Goal: Transaction & Acquisition: Purchase product/service

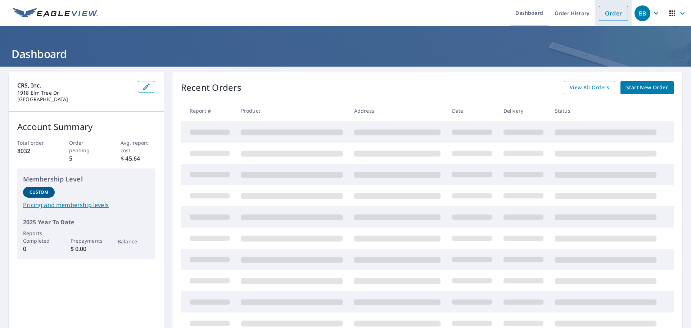
click at [610, 13] on link "Order" at bounding box center [613, 13] width 29 height 15
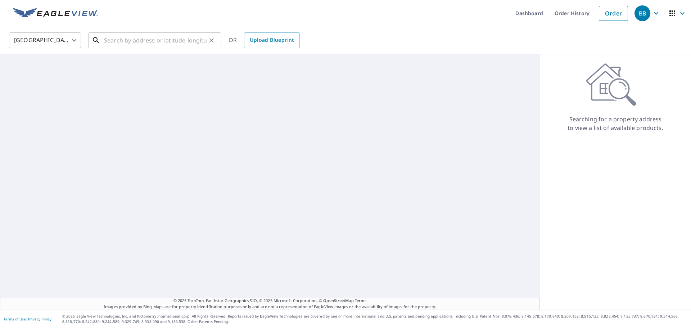
click at [186, 38] on input "text" at bounding box center [155, 40] width 103 height 20
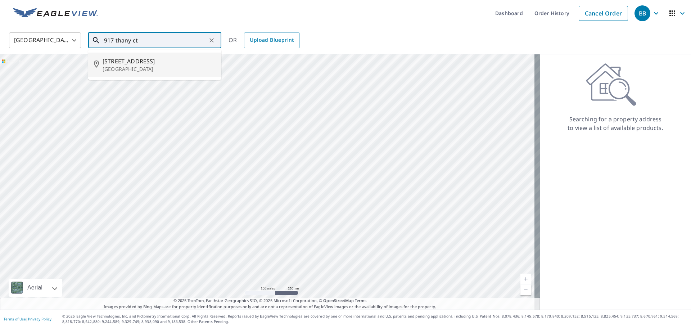
click at [155, 67] on p "[GEOGRAPHIC_DATA]" at bounding box center [159, 69] width 113 height 7
type input "[STREET_ADDRESS]"
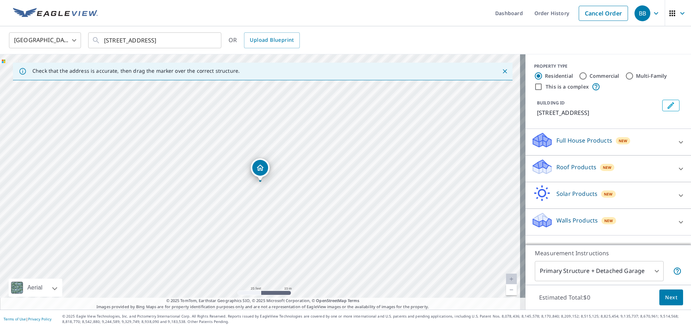
click at [621, 168] on div "Roof Products New" at bounding box center [601, 168] width 141 height 21
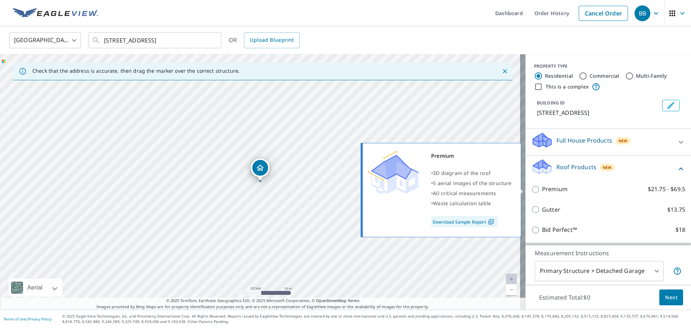
click at [568, 189] on label "Premium $21.75 - $69.5" at bounding box center [613, 189] width 143 height 9
click at [542, 189] on input "Premium $21.75 - $69.5" at bounding box center [536, 189] width 11 height 9
checkbox input "true"
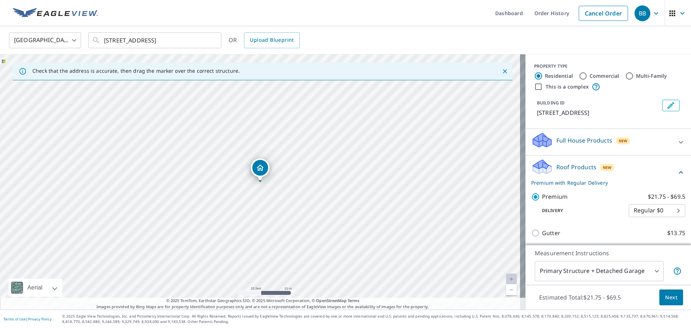
click at [665, 293] on span "Next" at bounding box center [671, 297] width 12 height 9
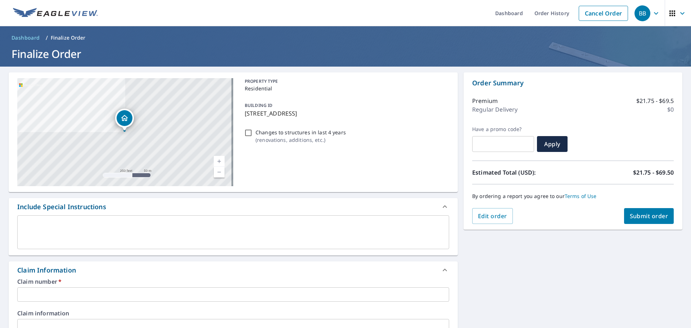
click at [108, 289] on input "text" at bounding box center [233, 294] width 432 height 14
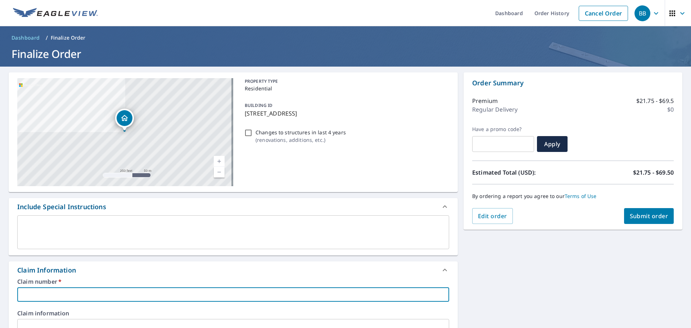
type input "Q"
checkbox input "true"
type input "QU"
checkbox input "true"
type input "QUA"
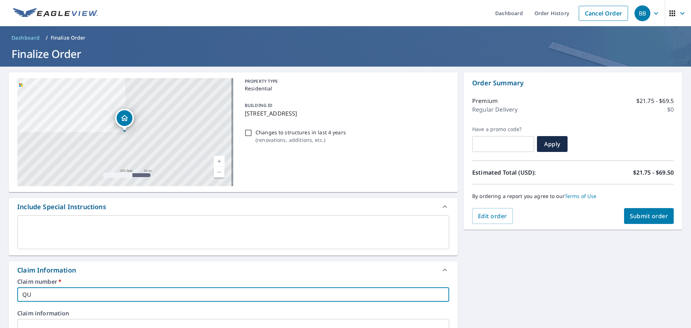
checkbox input "true"
type input "QUAR"
checkbox input "true"
type input "QUARR"
checkbox input "true"
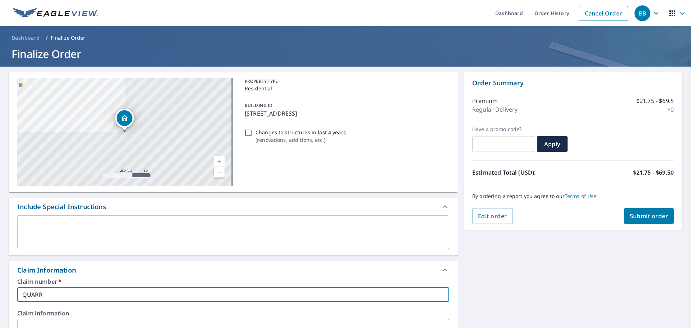
type input "QUARRC"
checkbox input "true"
type input "QUARRC_"
checkbox input "true"
type input "QUARRC_9"
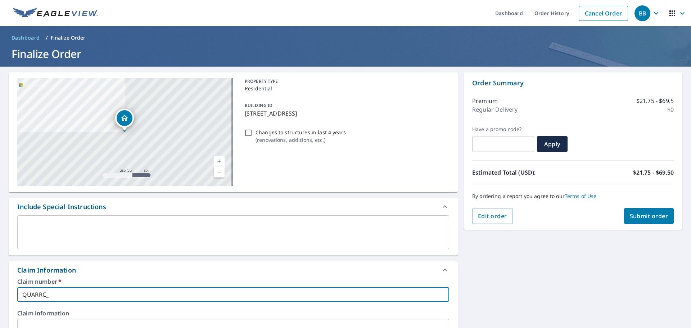
checkbox input "true"
type input "QUARRC_91"
checkbox input "true"
type input "QUARRC_917"
checkbox input "true"
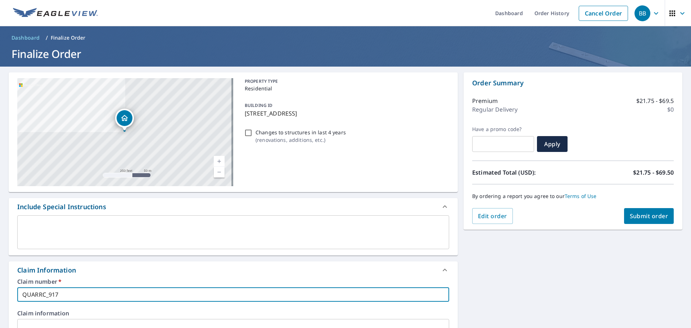
type input "QUARRC_917"
checkbox input "true"
type input "QUARRC_917 T"
checkbox input "true"
type input "QUARRC_917 TH"
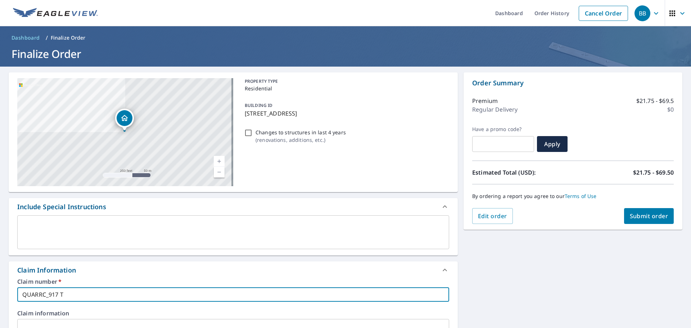
checkbox input "true"
type input "QUARRC_917 THA"
checkbox input "true"
type input "QUARRC_917 THAN"
checkbox input "true"
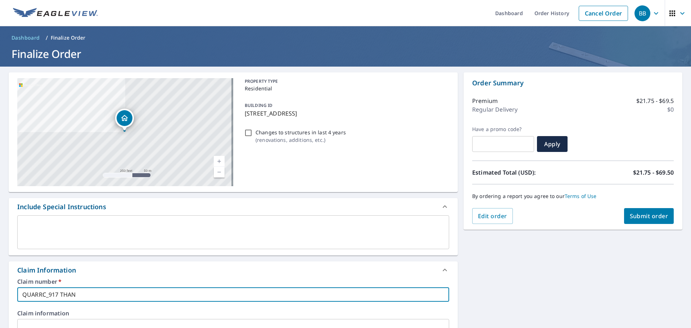
type input "QUARRC_917 THANY"
checkbox input "true"
type input "QUARRC_917 THANY"
checkbox input "true"
type input "QUARRC_917 THANY C"
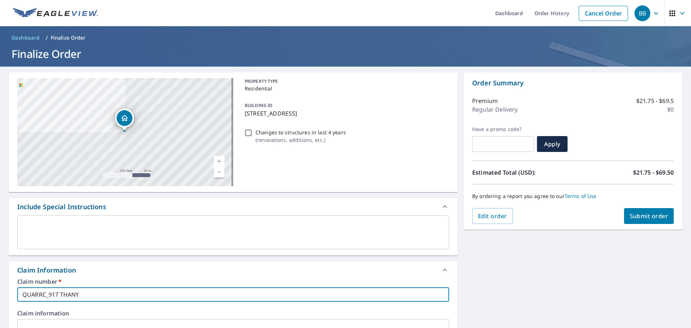
checkbox input "true"
type input "QUARRC_917 THANY CT"
checkbox input "true"
type input "QUARRC_917 THANY CT"
click at [138, 266] on div "Claim Information" at bounding box center [226, 270] width 419 height 10
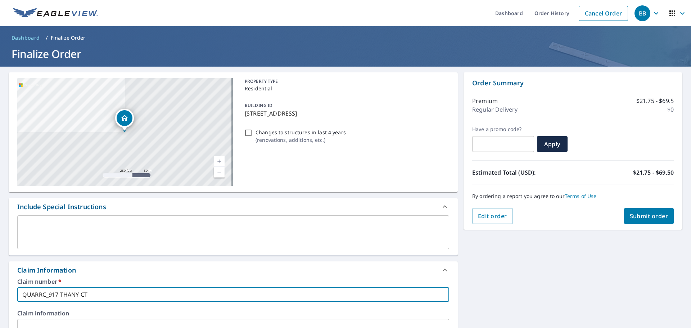
checkbox input "true"
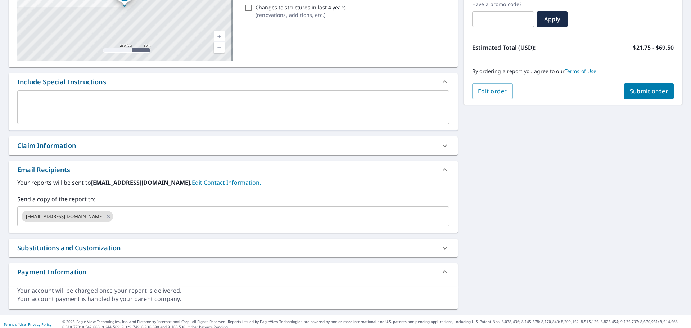
scroll to position [130, 0]
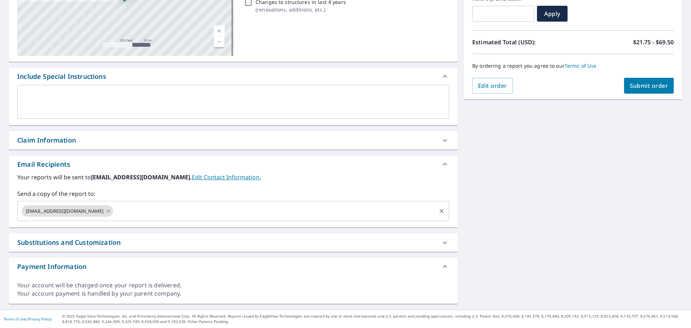
click at [126, 212] on input "text" at bounding box center [274, 211] width 321 height 14
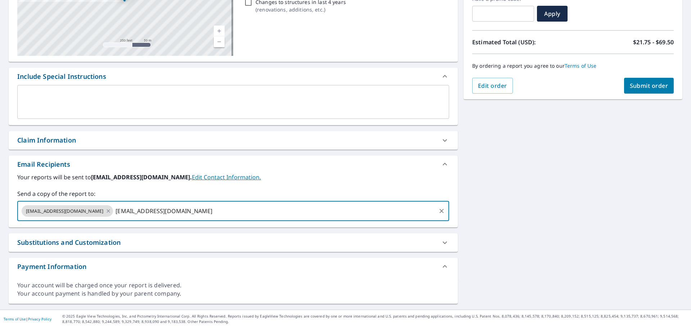
type input "[EMAIL_ADDRESS][DOMAIN_NAME]"
click at [314, 186] on div "Your reports will be sent to [EMAIL_ADDRESS][DOMAIN_NAME]. Edit Contact Informa…" at bounding box center [233, 197] width 432 height 48
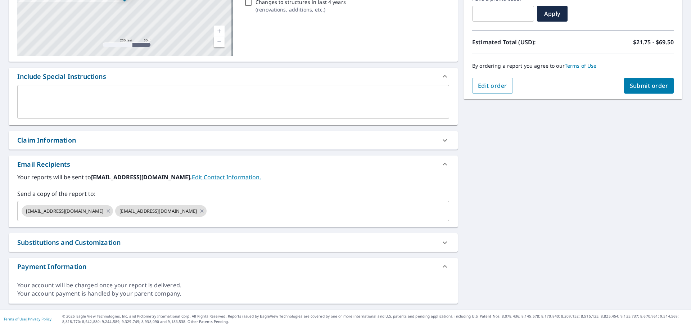
click at [640, 85] on span "Submit order" at bounding box center [649, 86] width 39 height 8
checkbox input "true"
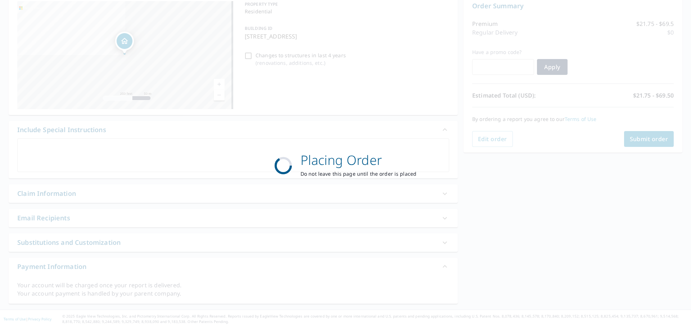
scroll to position [77, 0]
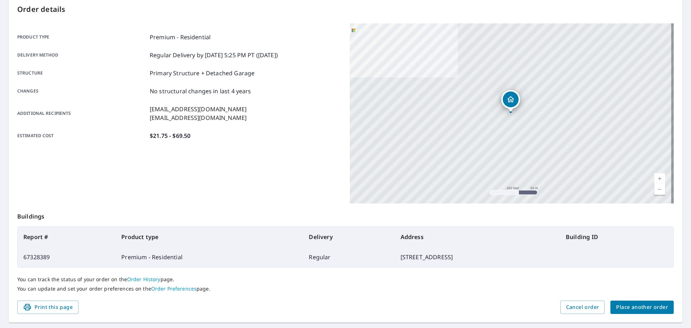
click at [648, 308] on span "Place another order" at bounding box center [642, 307] width 52 height 9
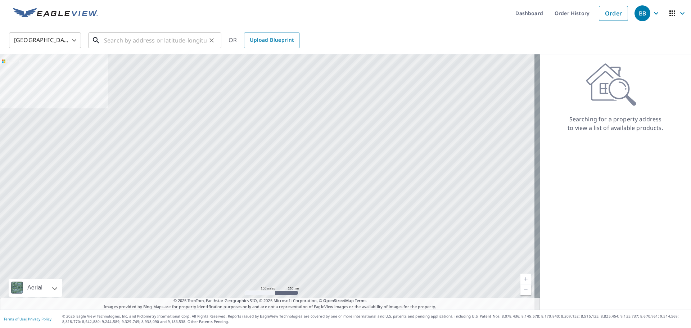
click at [157, 46] on input "text" at bounding box center [155, 40] width 103 height 20
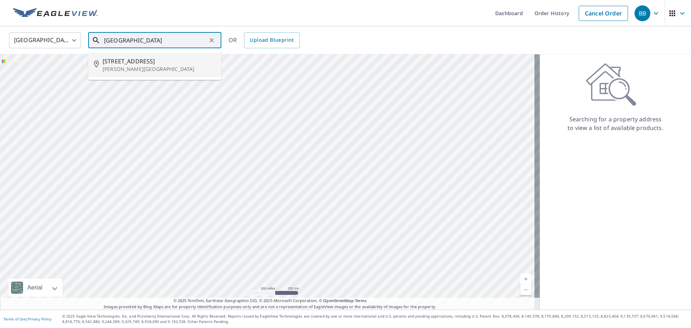
click at [168, 66] on p "[PERSON_NAME][GEOGRAPHIC_DATA]" at bounding box center [159, 69] width 113 height 7
type input "[STREET_ADDRESS][PERSON_NAME]"
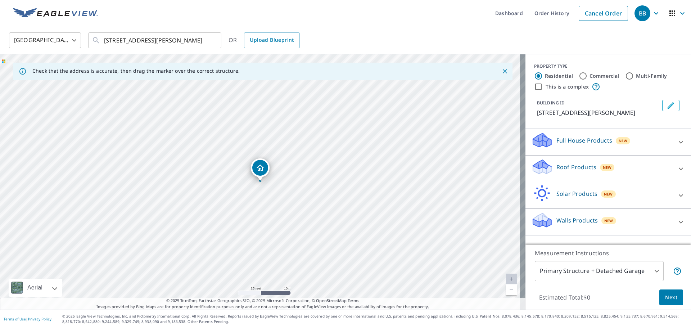
click at [641, 175] on div "Roof Products New" at bounding box center [601, 168] width 141 height 21
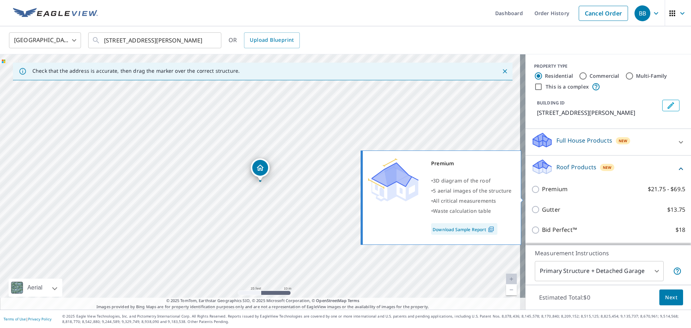
click at [551, 194] on p "Premium" at bounding box center [555, 189] width 26 height 9
click at [542, 194] on input "Premium $21.75 - $69.5" at bounding box center [536, 189] width 11 height 9
checkbox input "true"
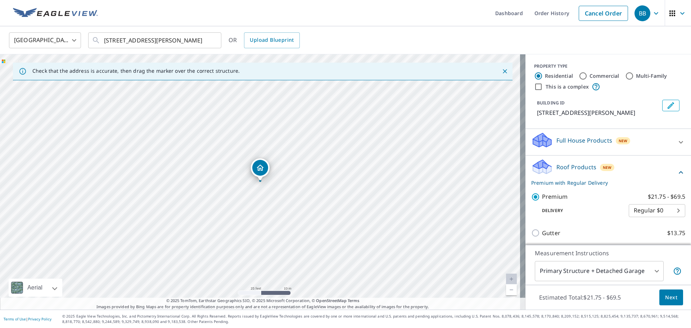
click at [665, 294] on span "Next" at bounding box center [671, 297] width 12 height 9
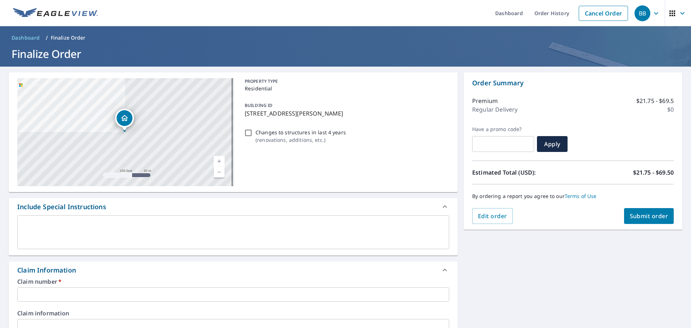
click at [94, 292] on input "text" at bounding box center [233, 294] width 432 height 14
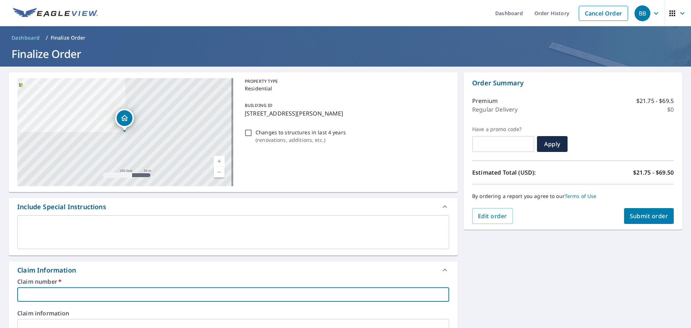
type input "4"
checkbox input "true"
type input "43"
checkbox input "true"
type input "431"
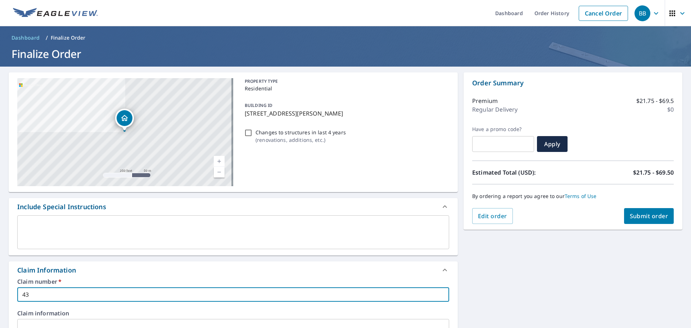
checkbox input "true"
type input "4315"
checkbox input "true"
type input "4315"
checkbox input "true"
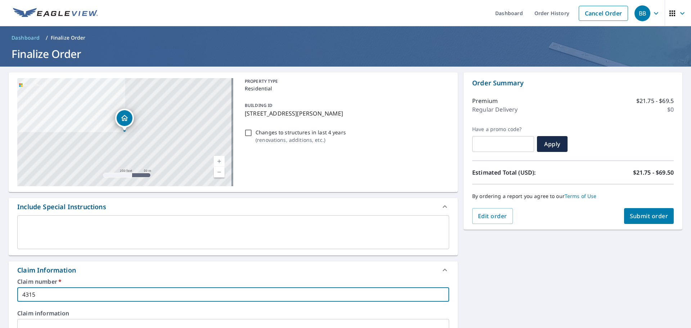
type input "4315"
checkbox input "true"
type input "431"
checkbox input "true"
type input "43"
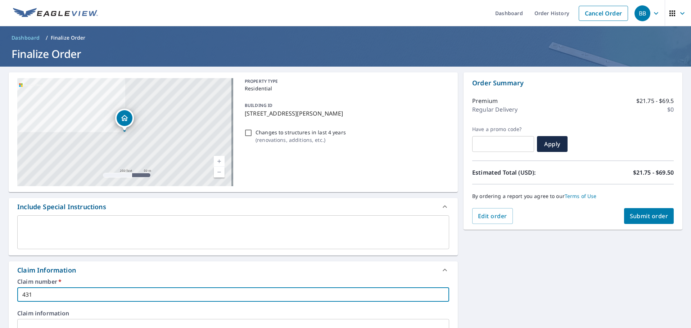
checkbox input "true"
type input "4"
checkbox input "true"
type input "Q"
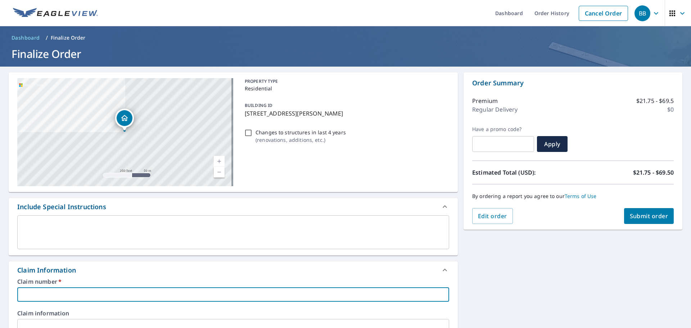
checkbox input "true"
type input "QU"
checkbox input "true"
type input "QUA"
checkbox input "true"
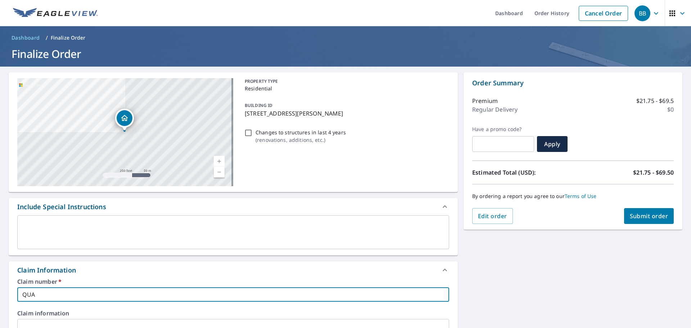
type input "QUAR"
checkbox input "true"
type input "QUARR"
checkbox input "true"
type input "QUARRC"
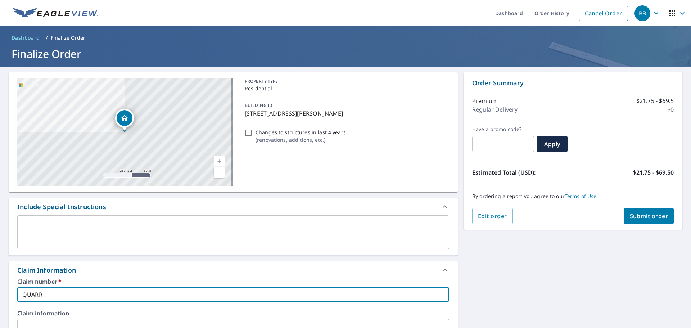
checkbox input "true"
type input "QUARRC_"
checkbox input "true"
type input "QUARRC_4"
checkbox input "true"
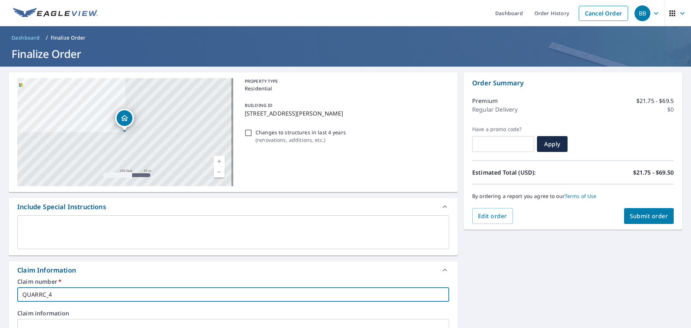
type input "QUARRC_43"
checkbox input "true"
type input "QUARRC_431"
checkbox input "true"
type input "QUARRC_4315"
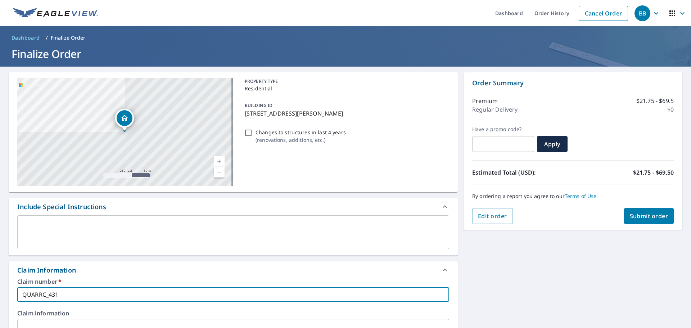
checkbox input "true"
type input "QUARRC_4315"
checkbox input "true"
type input "QUARRC_4315 U"
checkbox input "true"
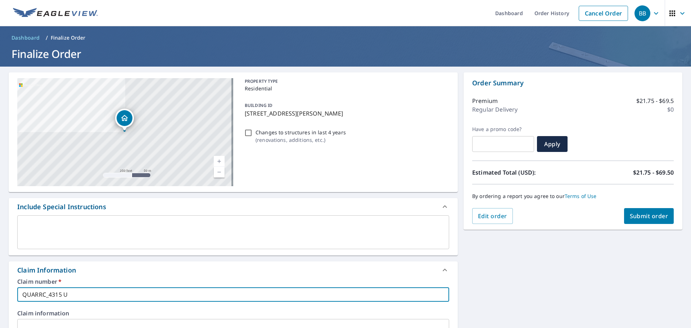
type input "QUARRC_4315 UN"
checkbox input "true"
type input "QUARRC_4315 UNI"
checkbox input "true"
type input "QUARRC_4315 UNIO"
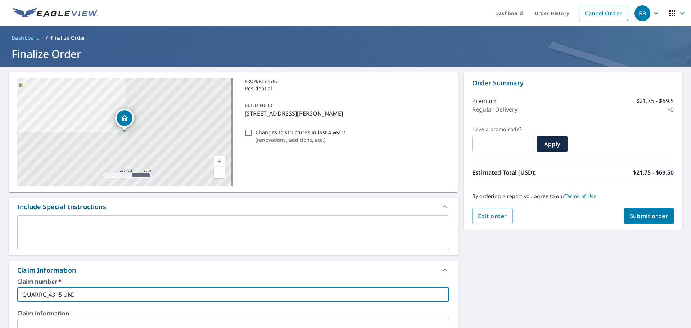
checkbox input "true"
type input "QUARRC_4315 UNION"
checkbox input "true"
type input "QUARRC_4315 UNION"
checkbox input "true"
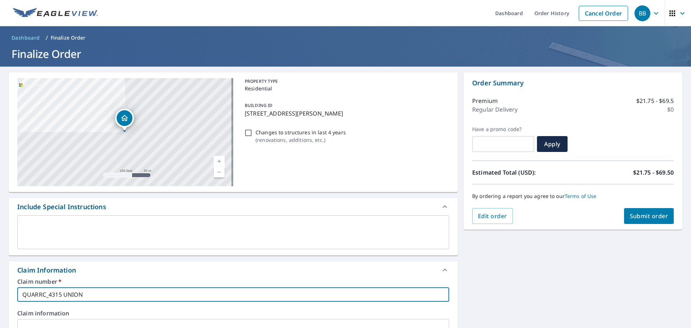
type input "QUARRC_4315 UNION S"
checkbox input "true"
type input "QUARRC_4315 UNION SP"
checkbox input "true"
type input "QUARRC_4315 UNION SPR"
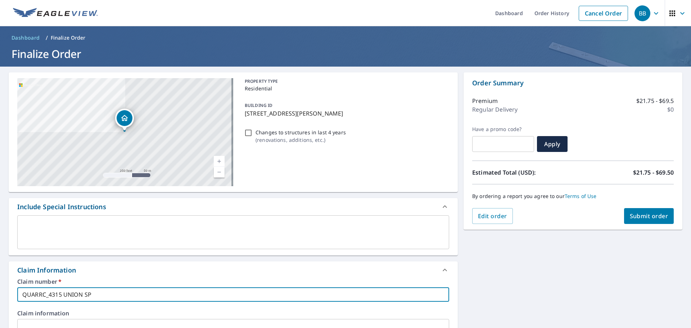
checkbox input "true"
type input "QUARRC_4315 UNION SPRI"
checkbox input "true"
type input "QUARRC_4315 UNION SPRIN"
checkbox input "true"
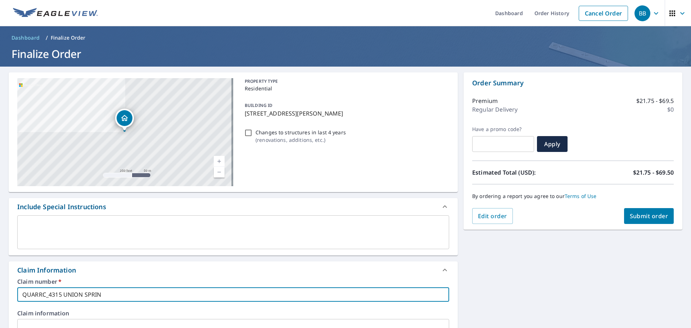
type input "QUARRC_4315 UNION SPRING"
checkbox input "true"
type input "QUARRC_4315 [GEOGRAPHIC_DATA]"
checkbox input "true"
type input "QUARRC_4315 [GEOGRAPHIC_DATA]"
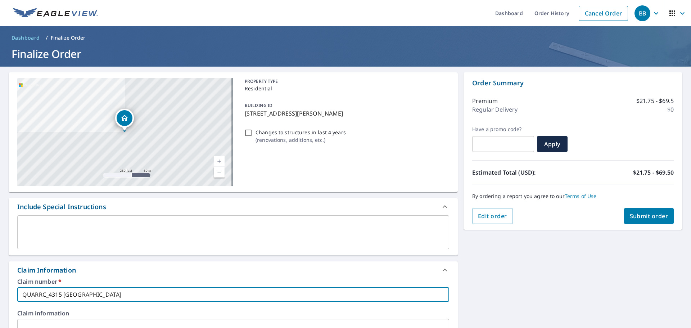
checkbox input "true"
type input "QUARRC_4315 [GEOGRAPHIC_DATA] L"
checkbox input "true"
type input "QUARRC_4315 [GEOGRAPHIC_DATA]"
checkbox input "true"
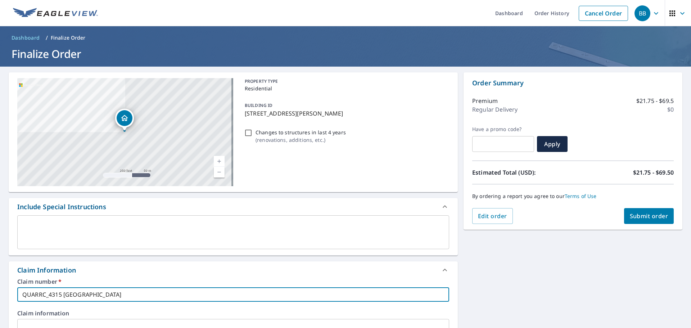
type input "QUARRC_4315 [GEOGRAPHIC_DATA]"
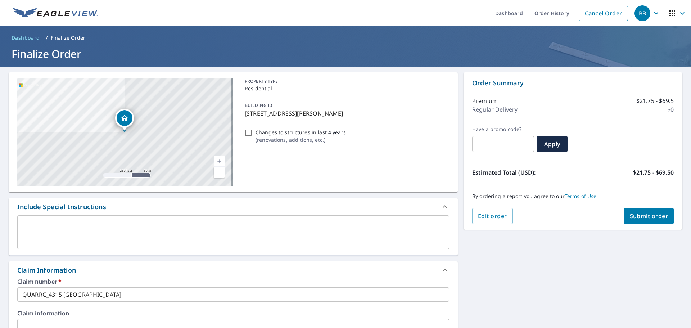
click at [116, 276] on div "Claim Information" at bounding box center [233, 269] width 449 height 17
checkbox input "true"
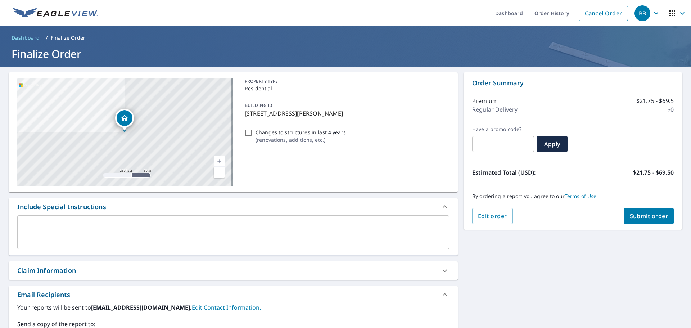
scroll to position [130, 0]
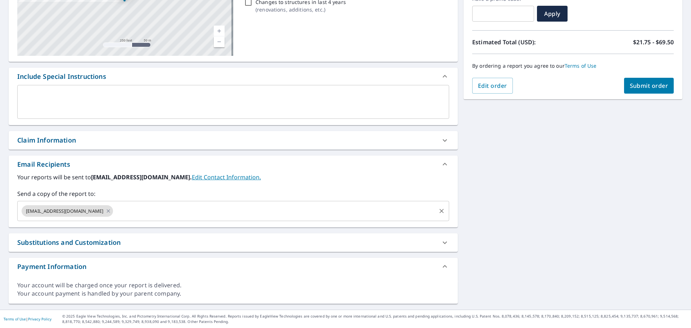
click at [130, 211] on input "text" at bounding box center [274, 211] width 321 height 14
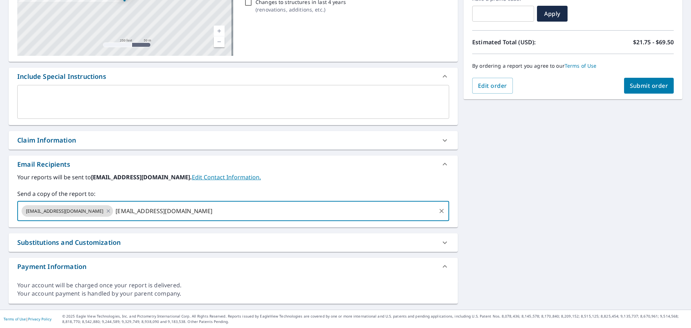
type input "[EMAIL_ADDRESS][DOMAIN_NAME]"
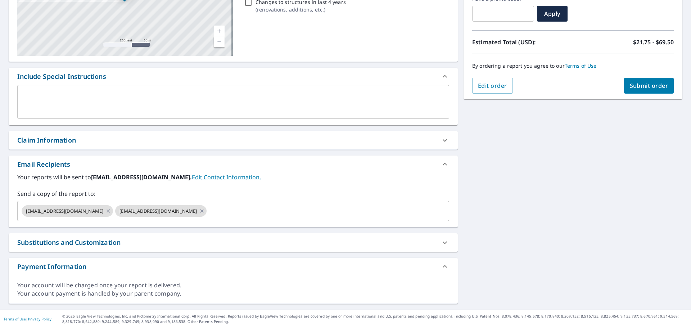
click at [295, 188] on div "Your reports will be sent to [EMAIL_ADDRESS][DOMAIN_NAME]. Edit Contact Informa…" at bounding box center [233, 197] width 432 height 48
click at [633, 82] on span "Submit order" at bounding box center [649, 86] width 39 height 8
checkbox input "true"
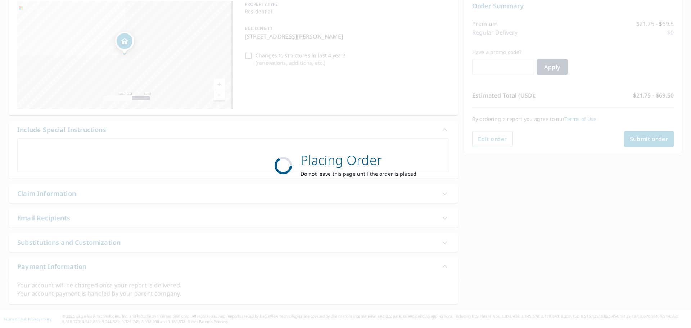
scroll to position [77, 0]
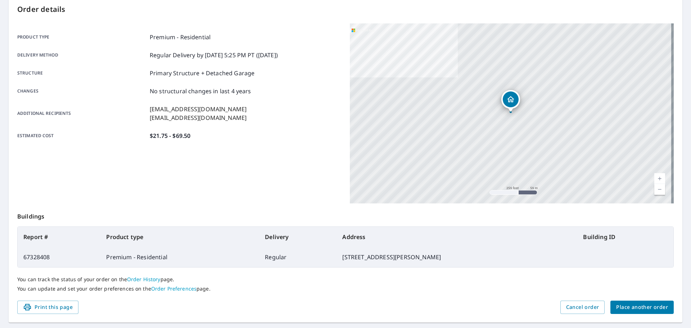
click at [636, 305] on span "Place another order" at bounding box center [642, 307] width 52 height 9
